Goal: Find specific page/section: Find specific page/section

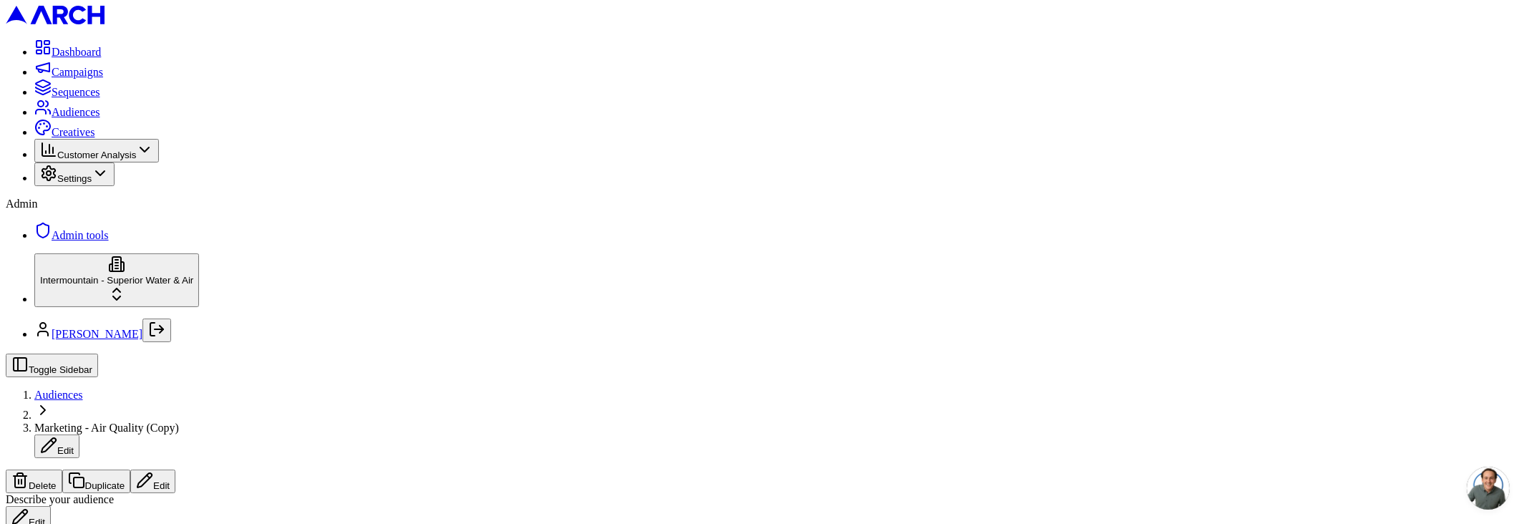
drag, startPoint x: 697, startPoint y: 180, endPoint x: 647, endPoint y: 181, distance: 49.4
